Goal: Information Seeking & Learning: Learn about a topic

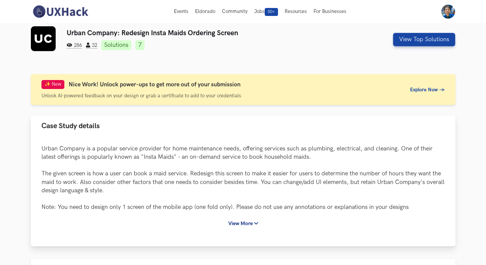
scroll to position [4, 0]
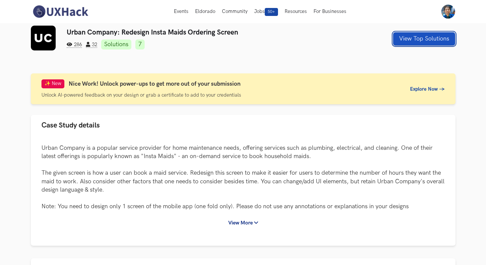
click at [416, 38] on button "View Top Solutions" at bounding box center [424, 38] width 62 height 13
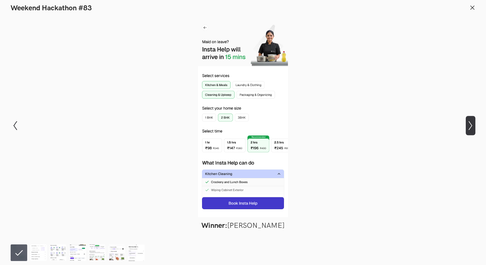
click at [470, 125] on icon "Show next slide" at bounding box center [471, 126] width 10 height 10
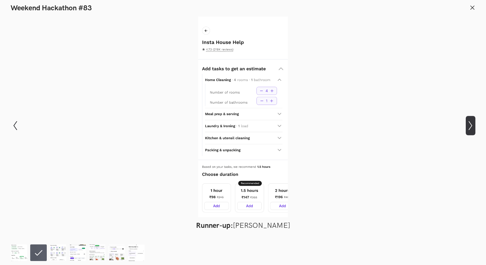
click at [470, 125] on icon "Show next slide" at bounding box center [471, 126] width 10 height 10
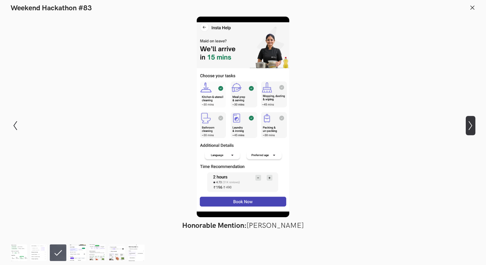
click at [470, 125] on icon "Show next slide" at bounding box center [471, 126] width 10 height 10
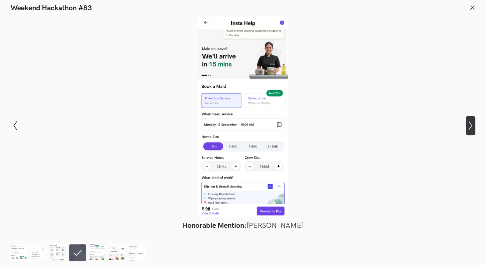
click at [470, 125] on icon "Show next slide" at bounding box center [471, 126] width 10 height 10
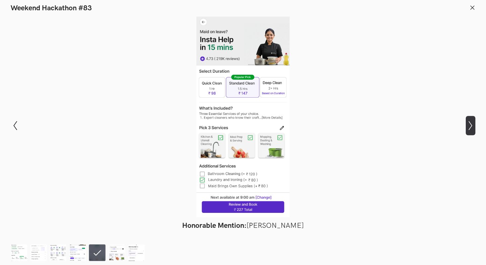
click at [470, 125] on icon "Show next slide" at bounding box center [471, 126] width 10 height 10
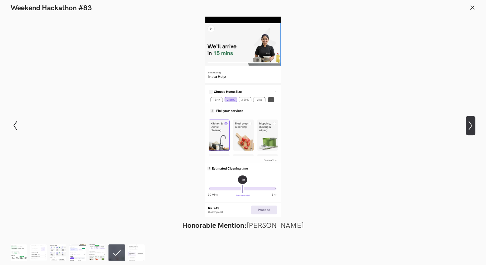
click at [470, 125] on icon "Show next slide" at bounding box center [471, 126] width 10 height 10
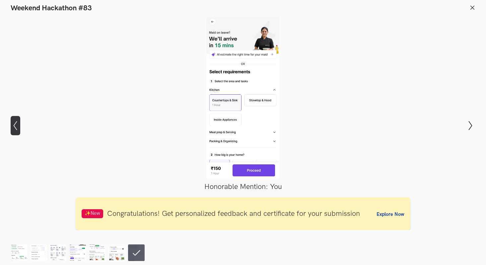
click at [18, 127] on icon "Show previous slide" at bounding box center [16, 126] width 10 height 10
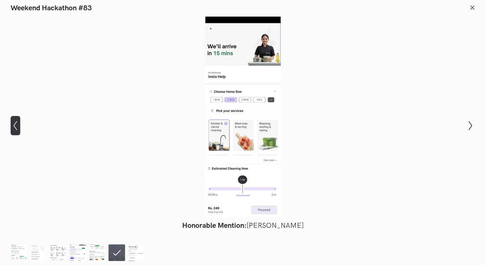
click at [18, 127] on icon "Show previous slide" at bounding box center [16, 126] width 10 height 10
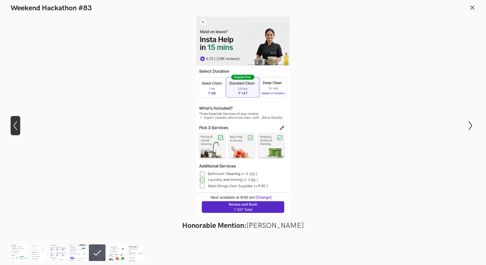
click at [18, 127] on icon "Show previous slide" at bounding box center [16, 126] width 10 height 10
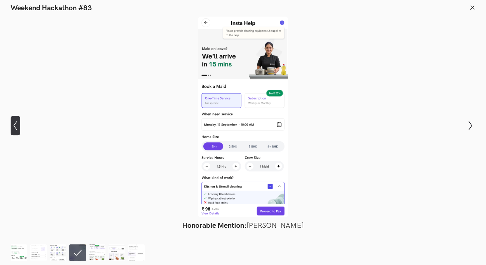
click at [18, 127] on icon "Show previous slide" at bounding box center [16, 126] width 10 height 10
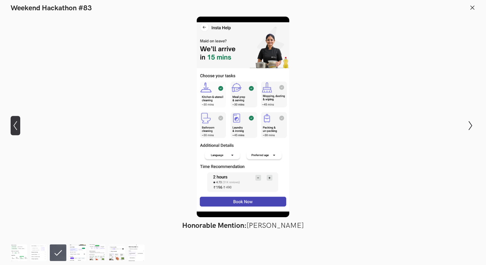
click at [18, 127] on icon "Show previous slide" at bounding box center [16, 126] width 10 height 10
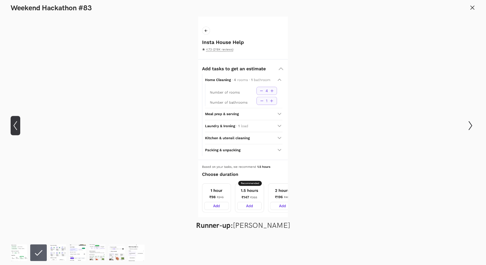
click at [18, 127] on icon "Show previous slide" at bounding box center [16, 126] width 10 height 10
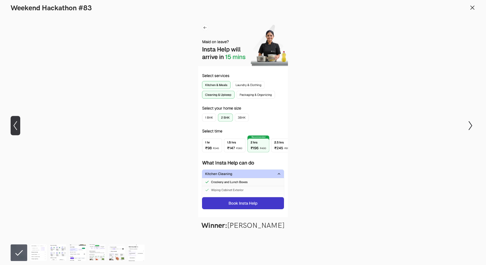
click at [18, 127] on icon "Show previous slide" at bounding box center [16, 126] width 10 height 10
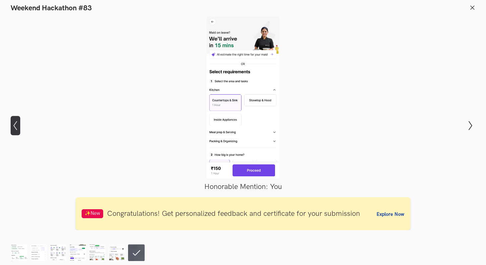
click at [18, 127] on icon "Show previous slide" at bounding box center [16, 126] width 10 height 10
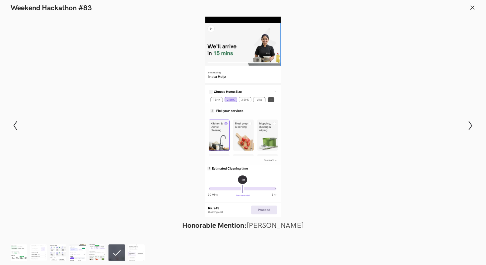
click at [21, 240] on footer at bounding box center [243, 251] width 486 height 27
click at [16, 257] on img at bounding box center [19, 252] width 17 height 17
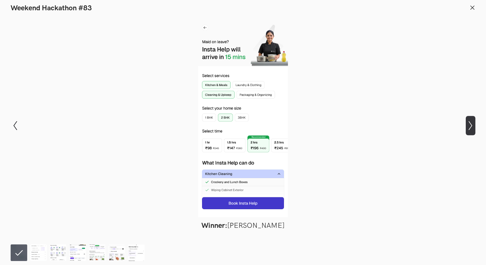
click at [473, 124] on icon "Show next slide" at bounding box center [471, 126] width 10 height 10
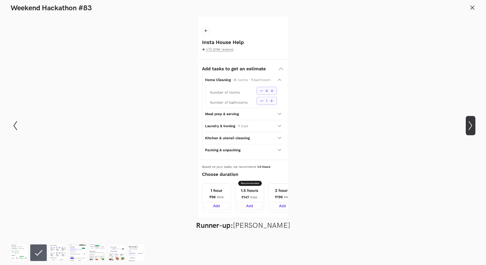
click at [473, 124] on icon "Show next slide" at bounding box center [471, 126] width 10 height 10
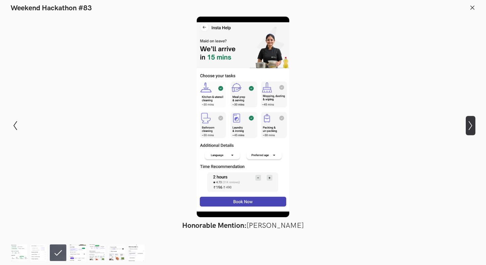
click at [473, 124] on icon "Show next slide" at bounding box center [471, 126] width 10 height 10
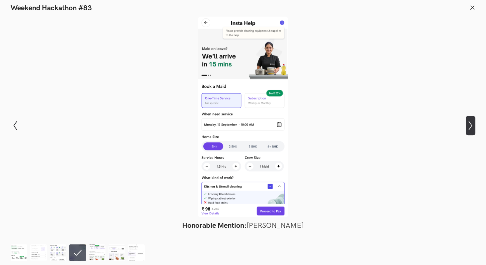
click at [473, 124] on icon "Show next slide" at bounding box center [471, 126] width 10 height 10
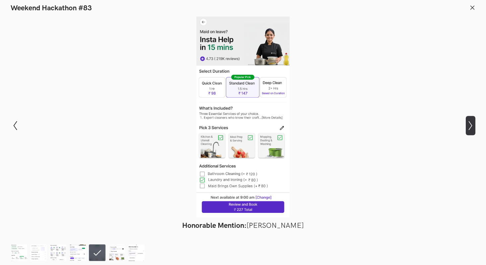
click at [473, 124] on icon "Show next slide" at bounding box center [471, 126] width 10 height 10
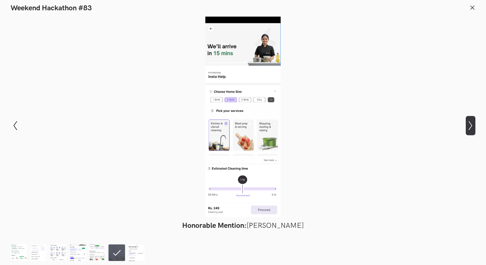
click at [473, 124] on icon "Show next slide" at bounding box center [471, 126] width 10 height 10
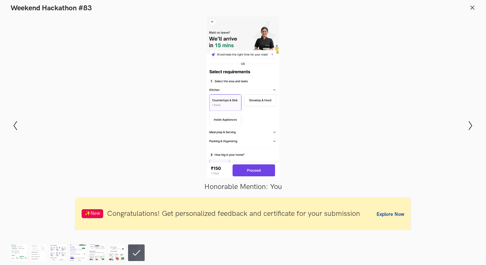
click at [472, 6] on icon at bounding box center [472, 8] width 6 height 6
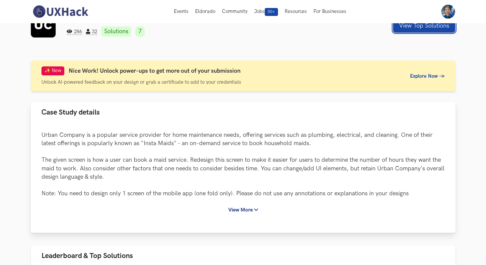
scroll to position [0, 0]
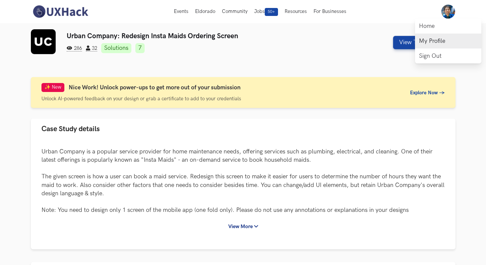
click at [429, 39] on link "My Profile" at bounding box center [448, 40] width 66 height 15
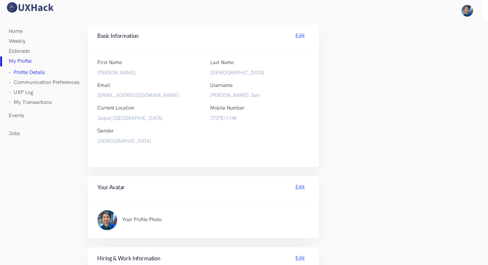
click at [28, 94] on link "- UXP Log" at bounding box center [21, 93] width 25 height 10
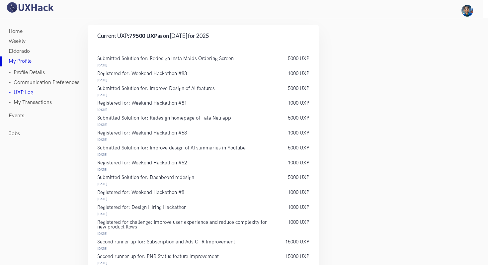
click at [22, 49] on link "Eldorado" at bounding box center [19, 51] width 21 height 10
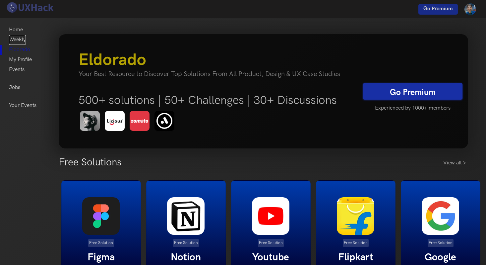
click at [21, 37] on link "Weekly" at bounding box center [17, 40] width 17 height 10
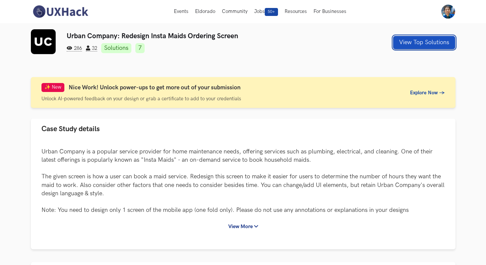
click at [411, 44] on button "View Top Solutions" at bounding box center [424, 42] width 62 height 13
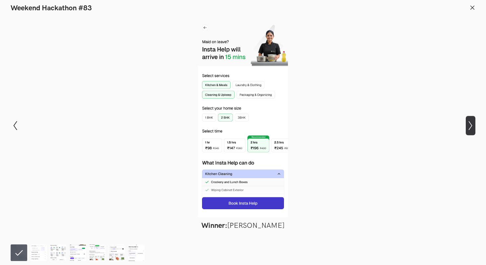
click at [469, 124] on icon "Show next slide" at bounding box center [471, 126] width 10 height 10
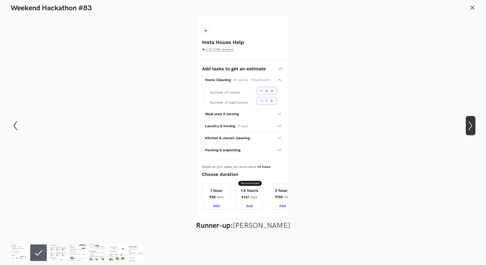
click at [469, 124] on icon "Show next slide" at bounding box center [471, 126] width 10 height 10
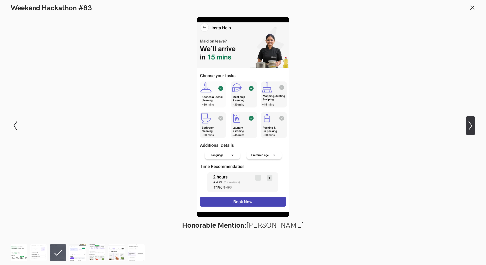
click at [469, 124] on icon "Show next slide" at bounding box center [471, 126] width 10 height 10
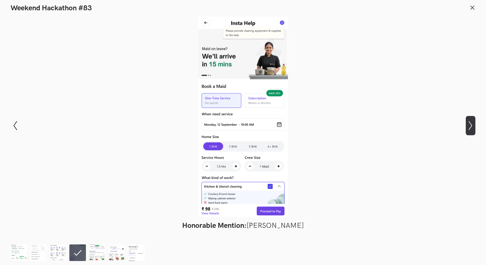
click at [469, 124] on icon "Show next slide" at bounding box center [471, 126] width 10 height 10
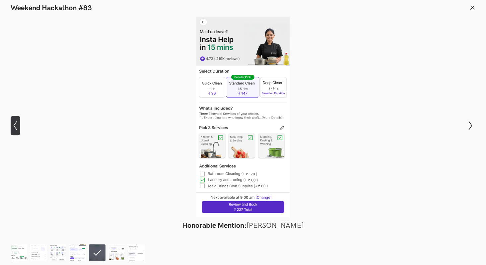
click at [13, 128] on icon "Show previous slide" at bounding box center [16, 126] width 10 height 10
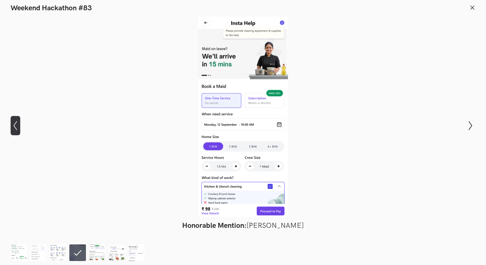
click at [13, 128] on icon "Show previous slide" at bounding box center [16, 126] width 10 height 10
click at [15, 127] on icon "Show previous slide" at bounding box center [16, 126] width 10 height 10
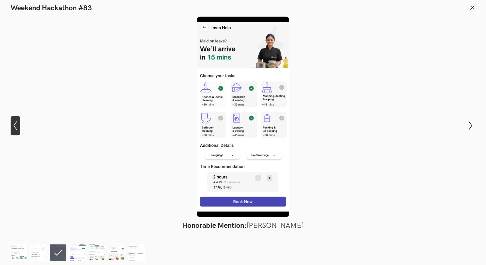
click at [15, 127] on icon "Show previous slide" at bounding box center [16, 126] width 10 height 10
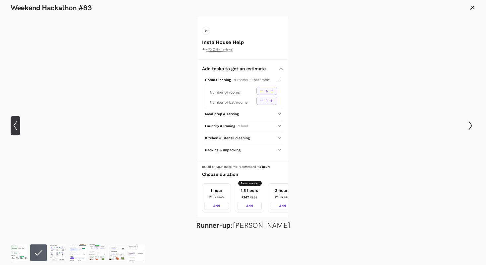
click at [15, 127] on icon "Show previous slide" at bounding box center [16, 126] width 10 height 10
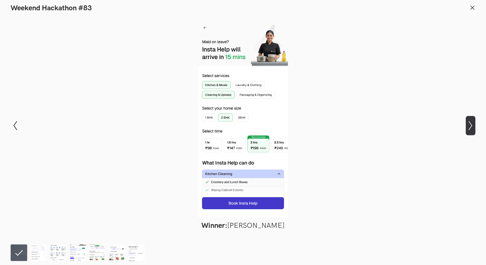
click at [474, 130] on icon "Show next slide" at bounding box center [471, 126] width 10 height 10
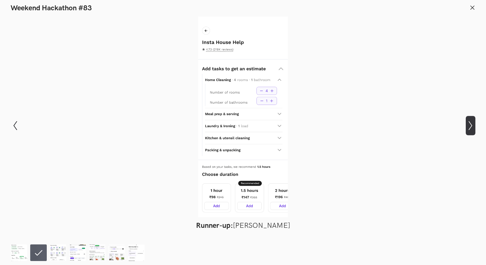
click at [474, 130] on icon "Show next slide" at bounding box center [471, 126] width 10 height 10
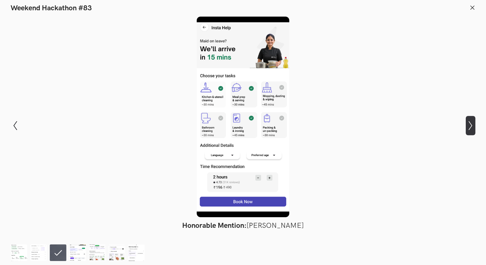
click at [474, 130] on icon "Show next slide" at bounding box center [471, 126] width 10 height 10
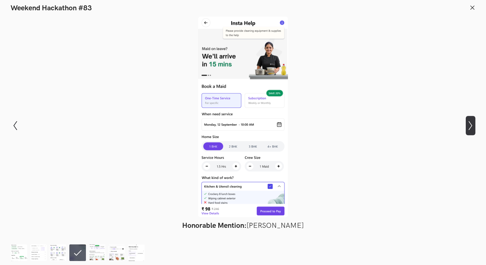
click at [474, 130] on icon "Show next slide" at bounding box center [471, 126] width 10 height 10
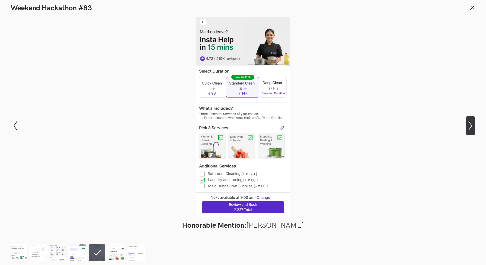
click at [474, 130] on icon "Show next slide" at bounding box center [471, 126] width 10 height 10
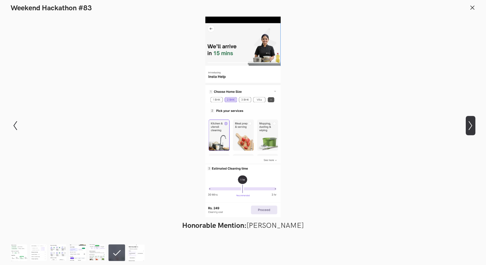
click at [474, 130] on icon "Show next slide" at bounding box center [471, 126] width 10 height 10
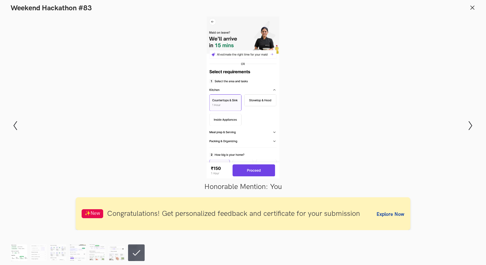
click at [15, 250] on img at bounding box center [19, 252] width 17 height 17
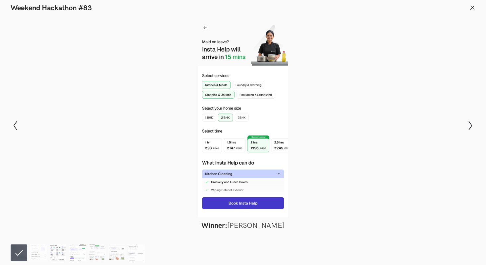
click at [50, 247] on img at bounding box center [58, 252] width 17 height 17
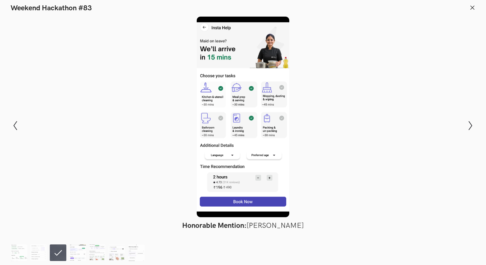
click at [68, 248] on ol at bounding box center [79, 252] width 137 height 17
click at [76, 250] on img at bounding box center [77, 252] width 17 height 17
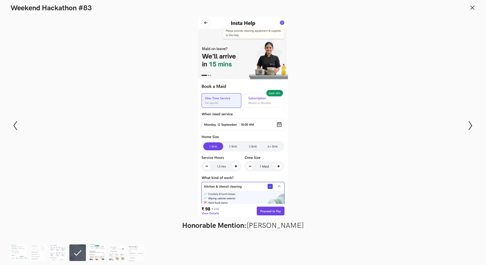
click at [99, 253] on img at bounding box center [97, 252] width 17 height 17
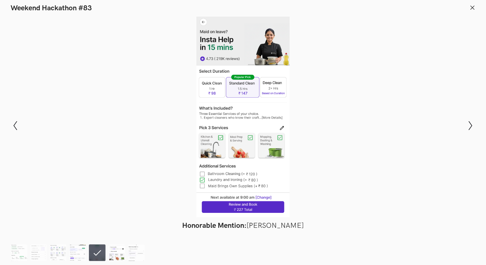
click at [113, 254] on img at bounding box center [116, 252] width 17 height 17
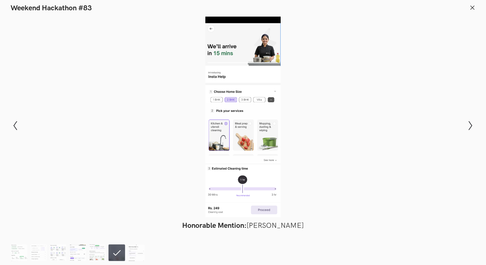
click at [125, 254] on ol at bounding box center [79, 252] width 137 height 17
click at [132, 254] on img at bounding box center [136, 252] width 17 height 17
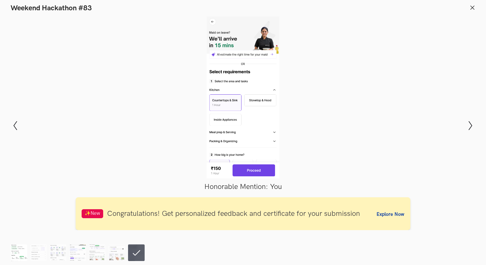
click at [21, 251] on img at bounding box center [19, 252] width 17 height 17
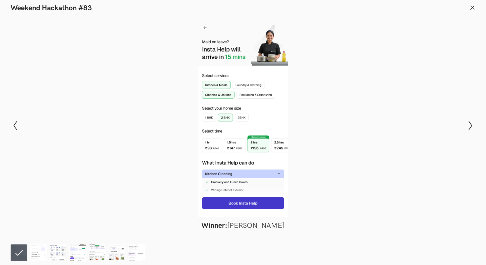
click at [470, 6] on icon at bounding box center [472, 8] width 6 height 6
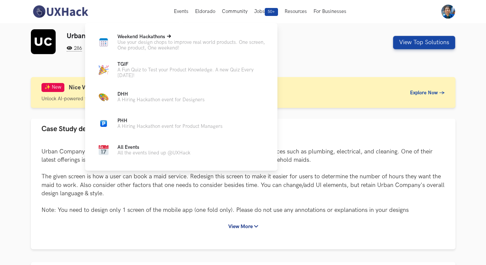
click at [180, 40] on p "Use your design chops to improve real world products. One screen, One product, …" at bounding box center [191, 44] width 149 height 11
